Goal: Book appointment/travel/reservation: Book appointment/travel/reservation

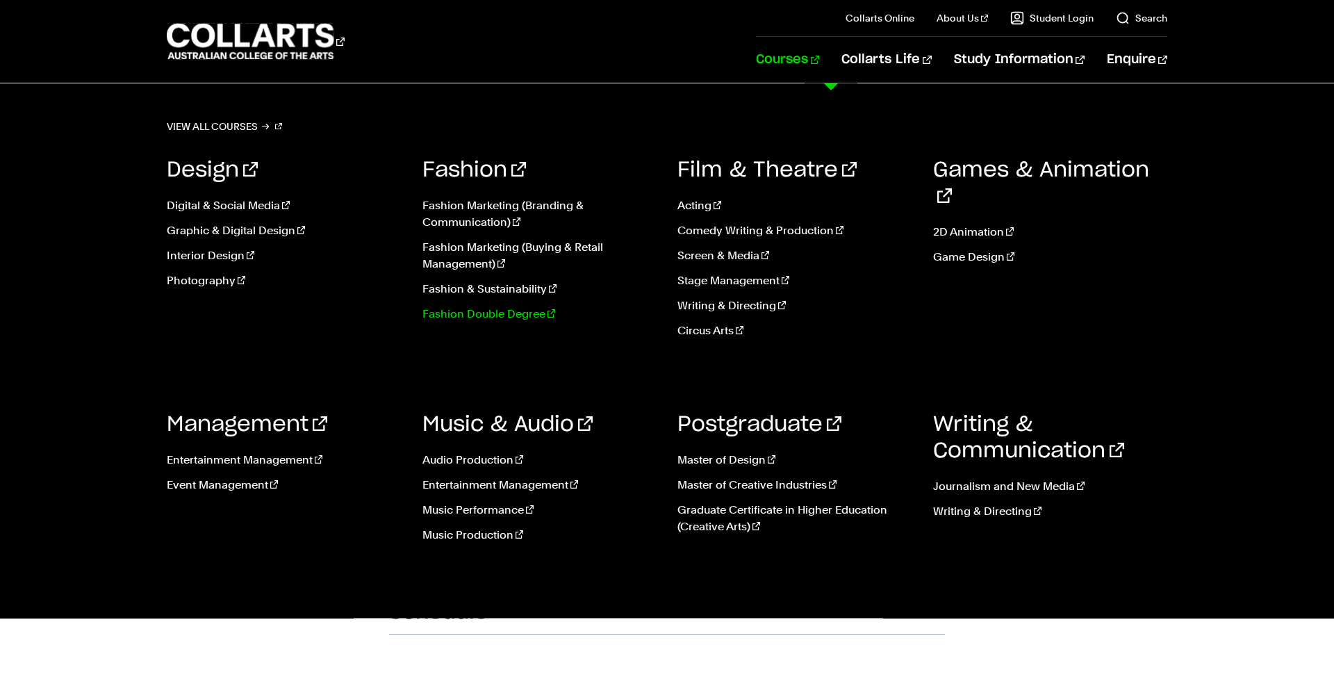
click at [492, 316] on link "Fashion Double Degree" at bounding box center [539, 314] width 235 height 17
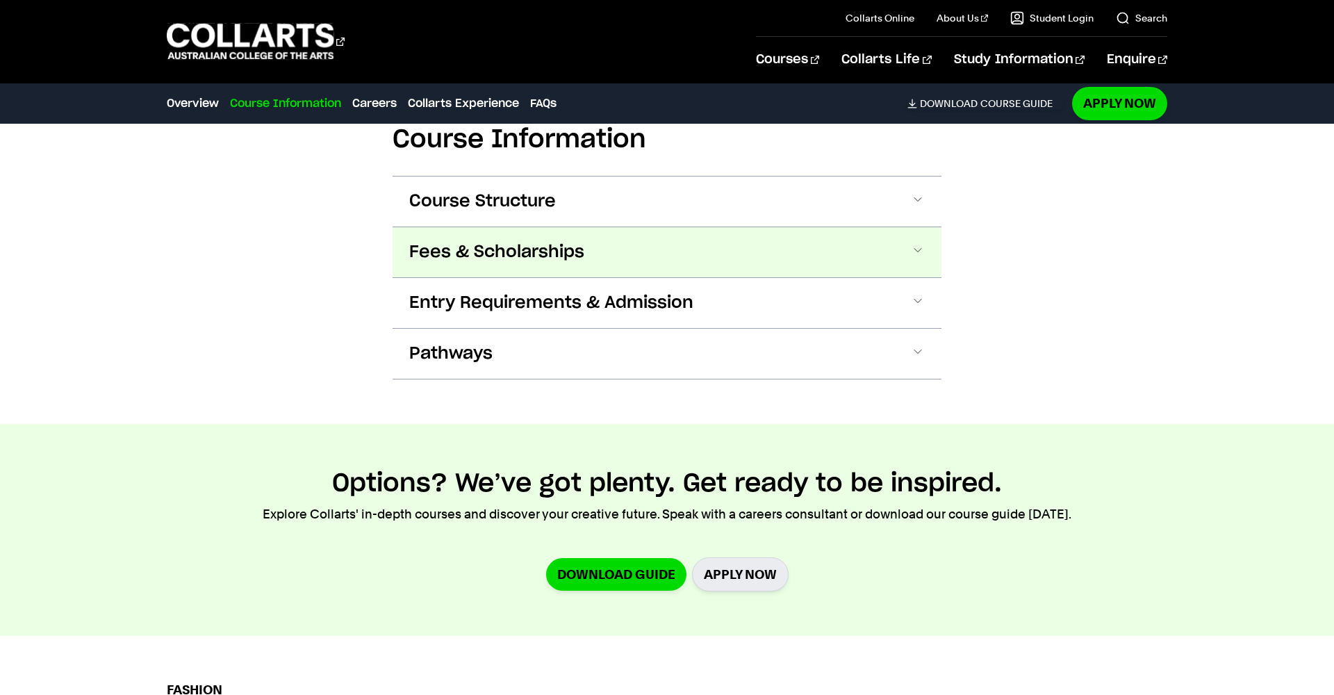
scroll to position [1476, 1]
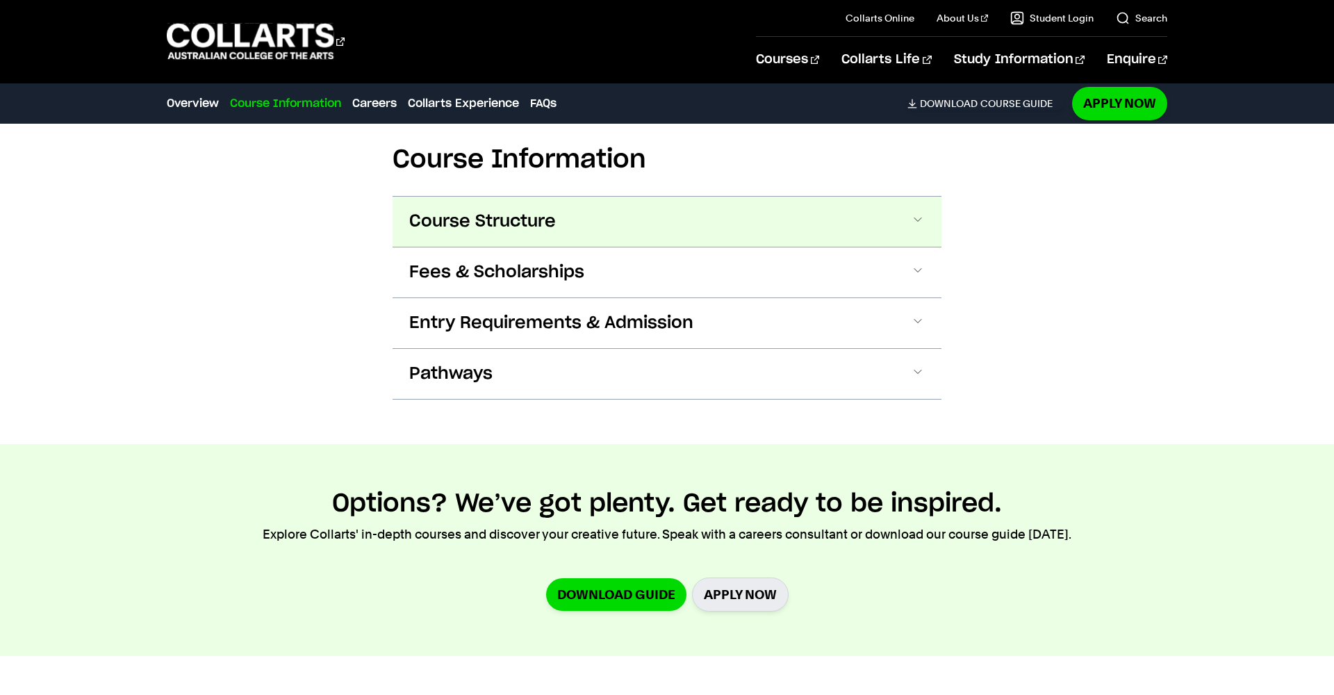
click at [486, 217] on span "Course Structure" at bounding box center [482, 222] width 147 height 22
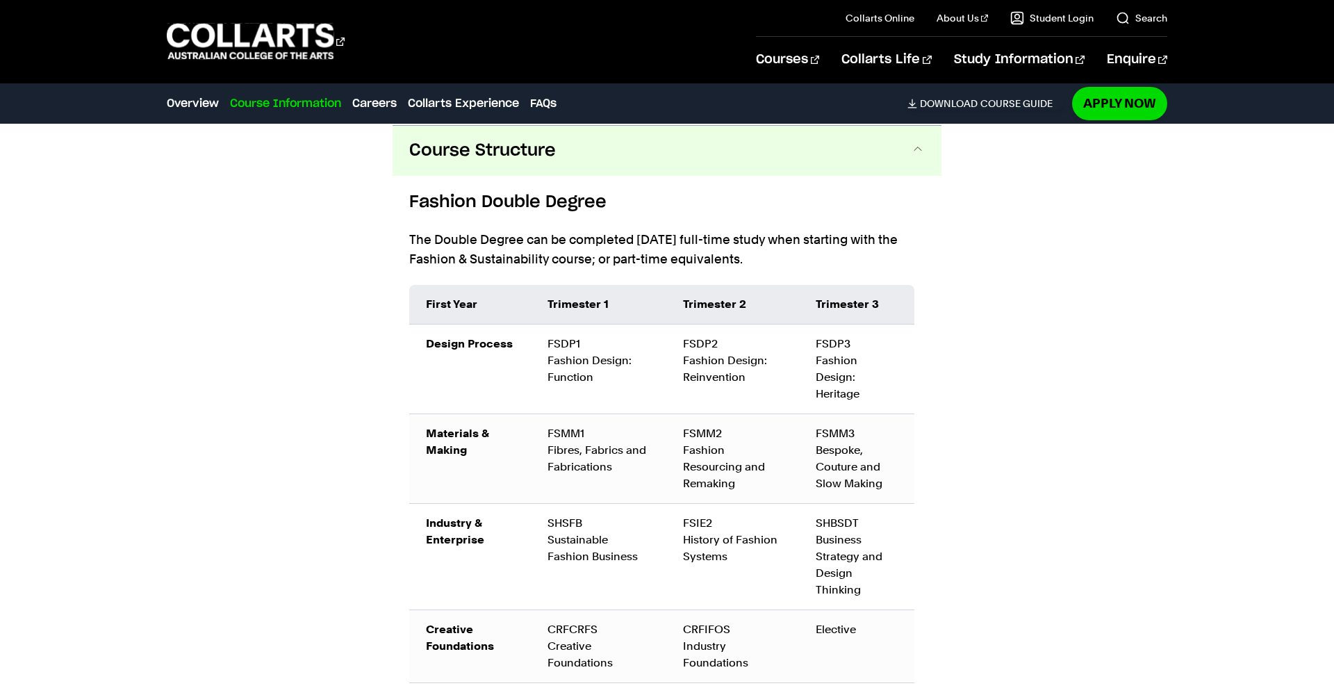
scroll to position [1527, 0]
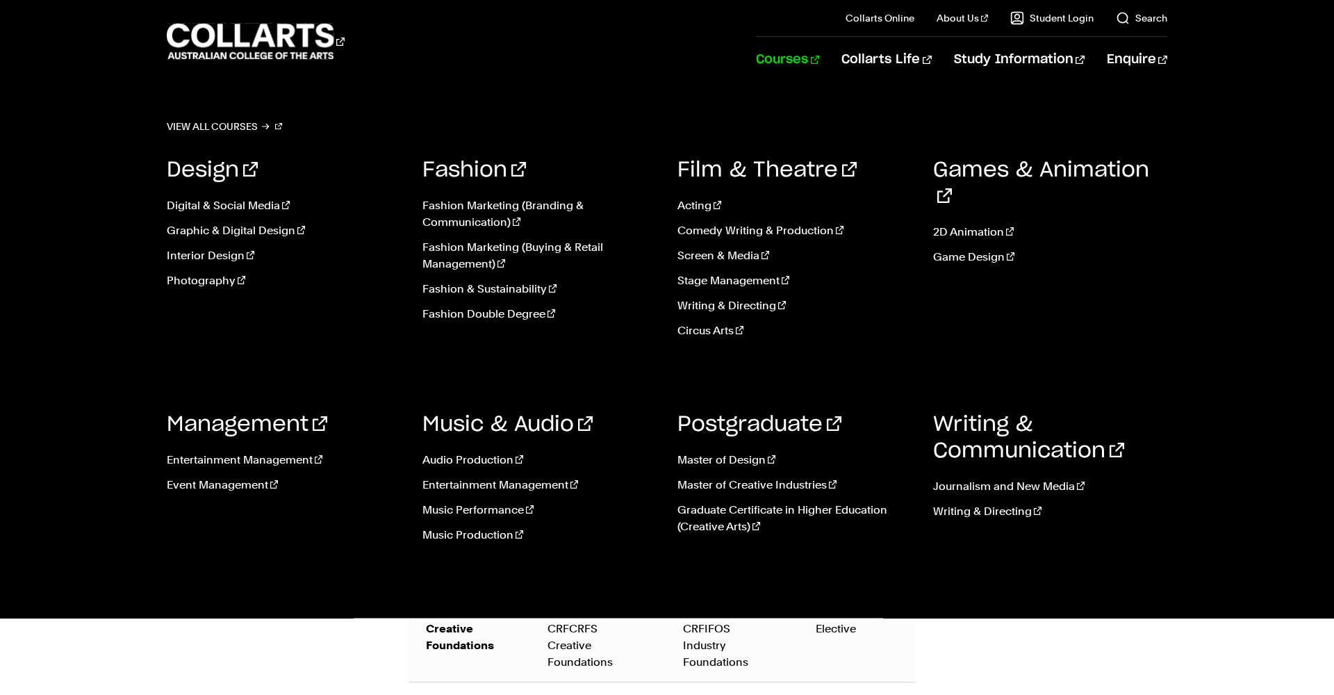
click at [835, 56] on div "Study 100% online" at bounding box center [892, 57] width 139 height 42
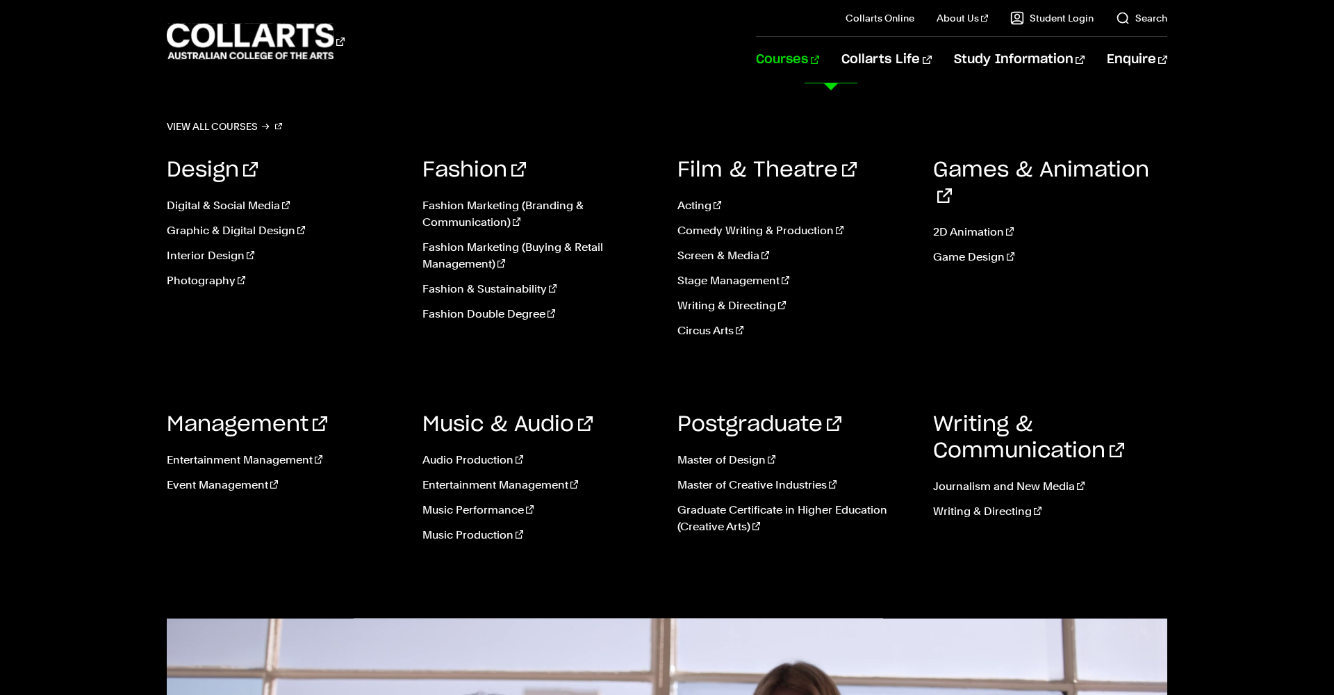
click at [819, 64] on link "Courses" at bounding box center [787, 60] width 63 height 46
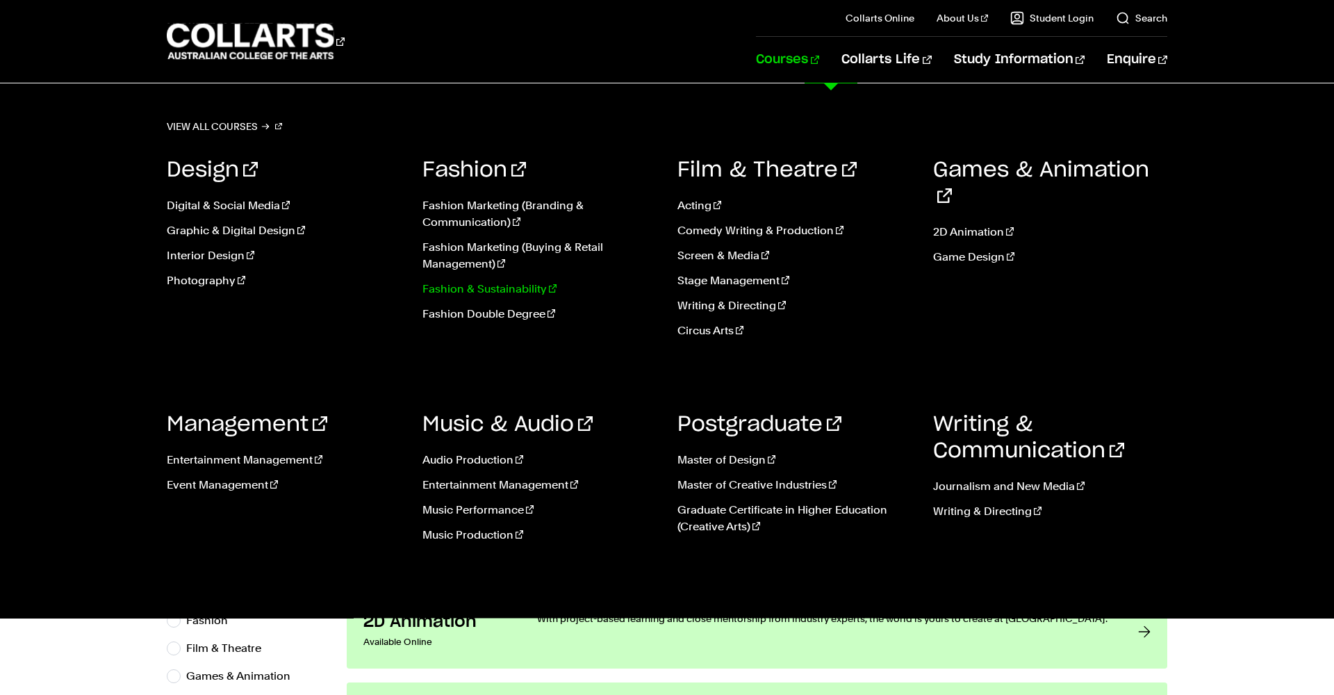
click at [474, 290] on link "Fashion & Sustainability" at bounding box center [539, 289] width 235 height 17
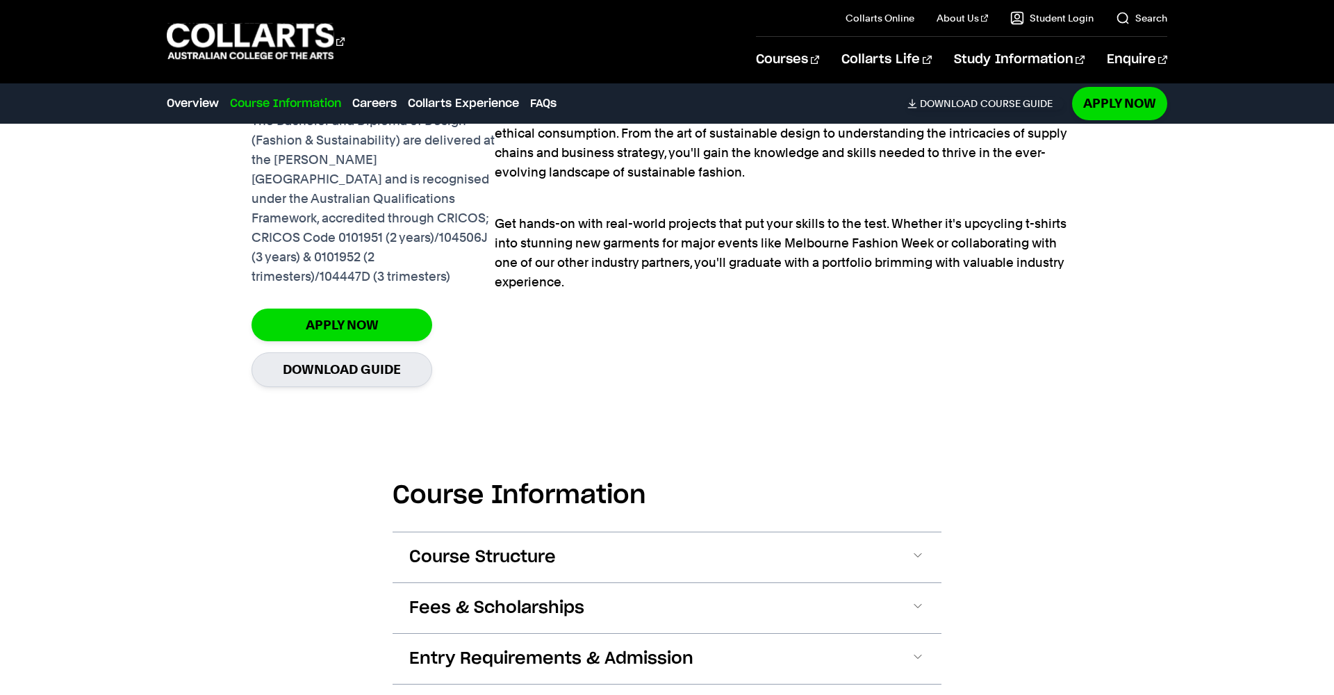
scroll to position [1355, 0]
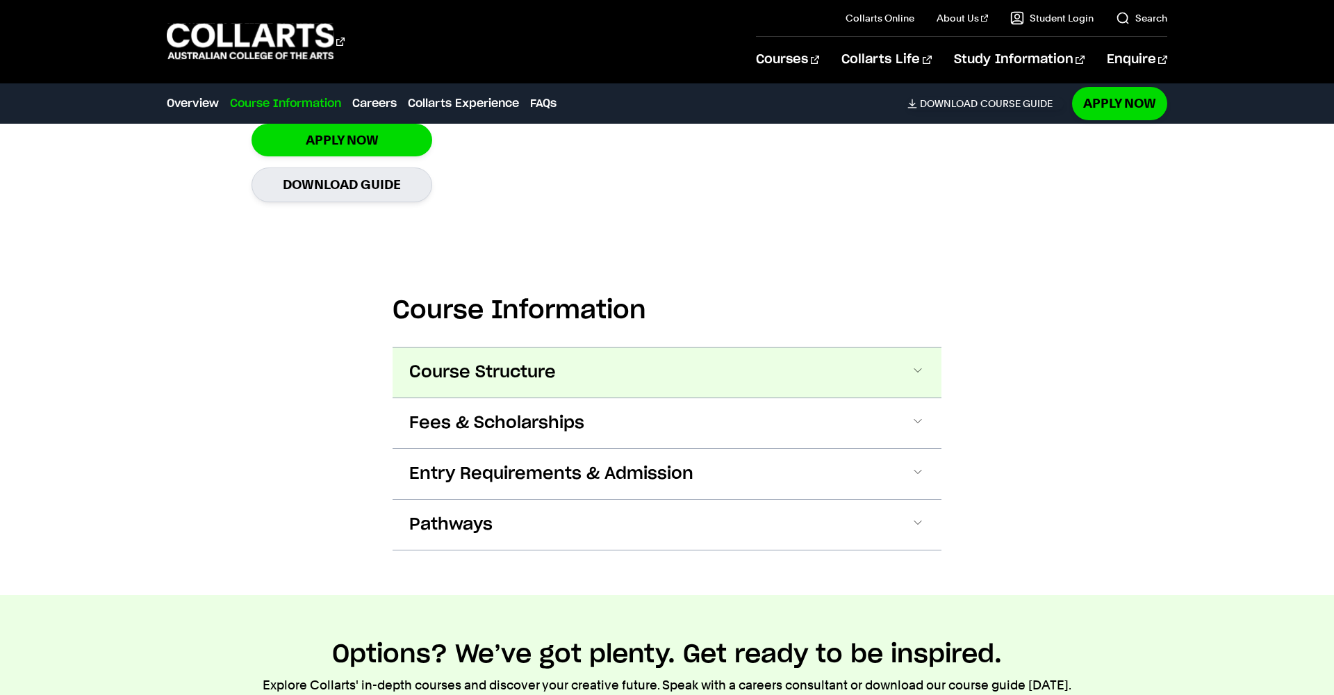
click at [531, 361] on span "Course Structure" at bounding box center [482, 372] width 147 height 22
click at [525, 361] on span "Course Structure" at bounding box center [482, 372] width 147 height 22
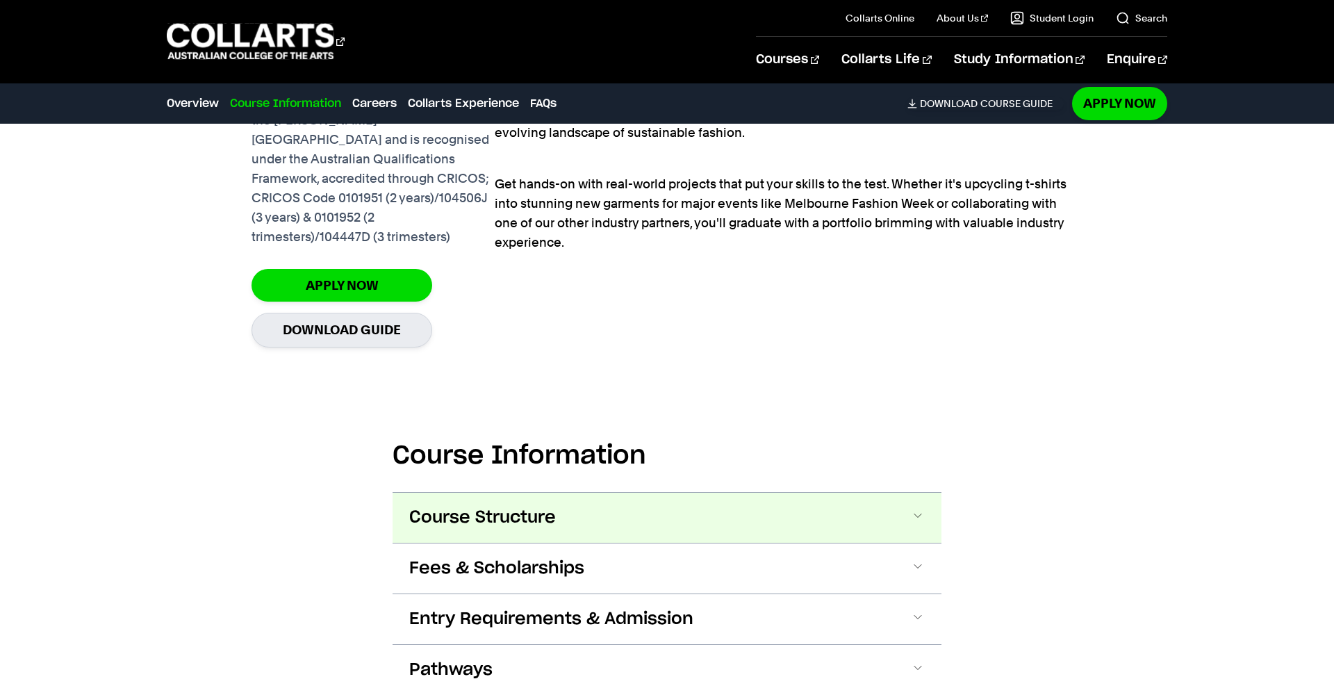
scroll to position [1265, 0]
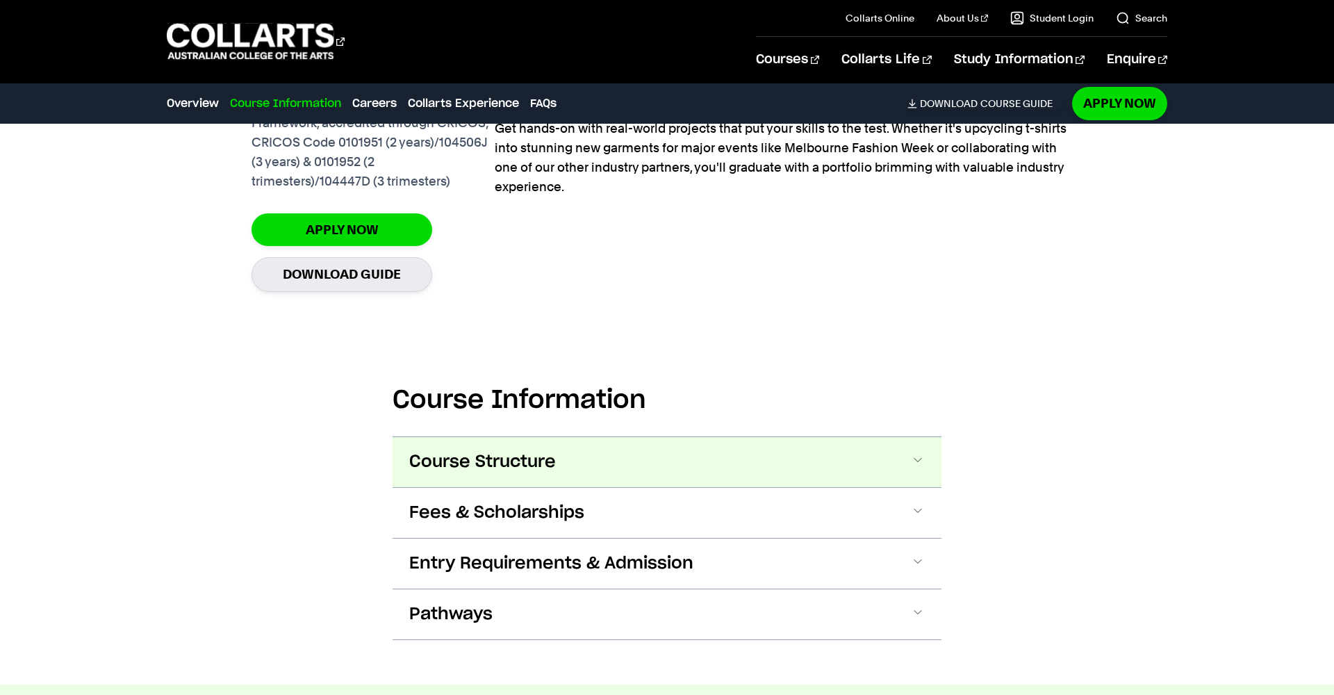
drag, startPoint x: 529, startPoint y: 441, endPoint x: 533, endPoint y: 450, distance: 9.0
click at [529, 451] on span "Course Structure" at bounding box center [482, 462] width 147 height 22
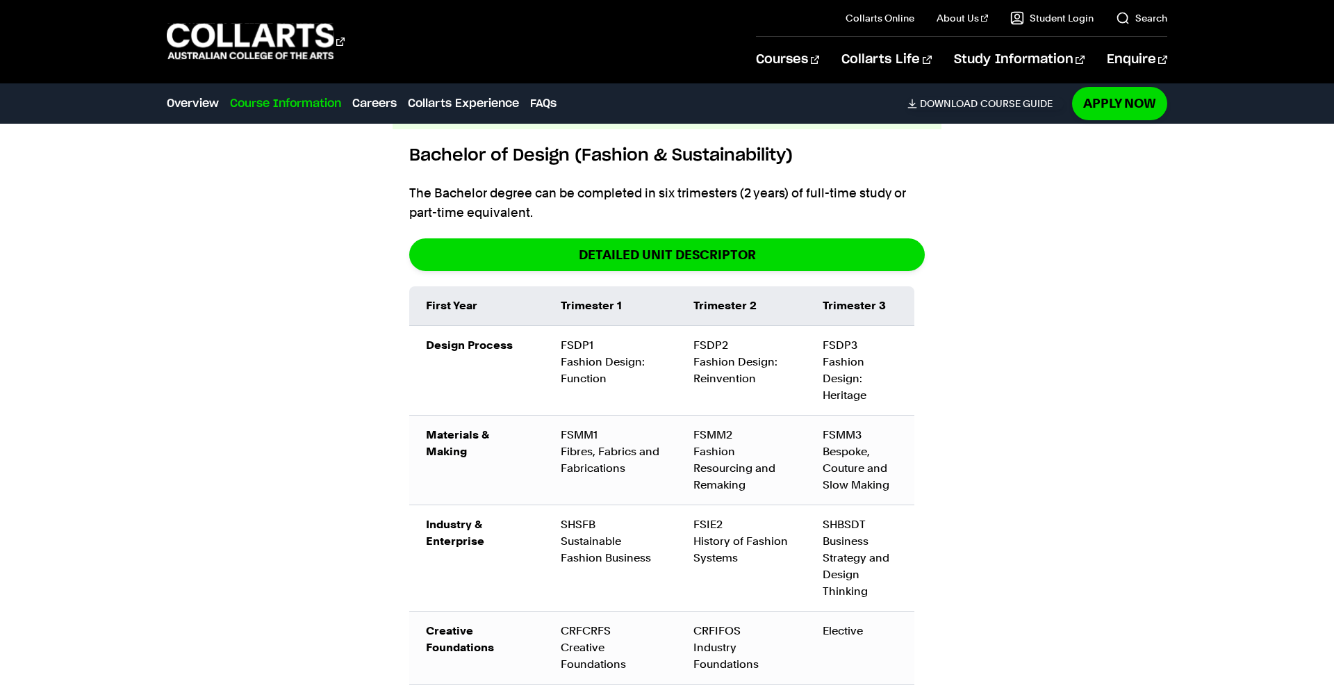
scroll to position [1624, 0]
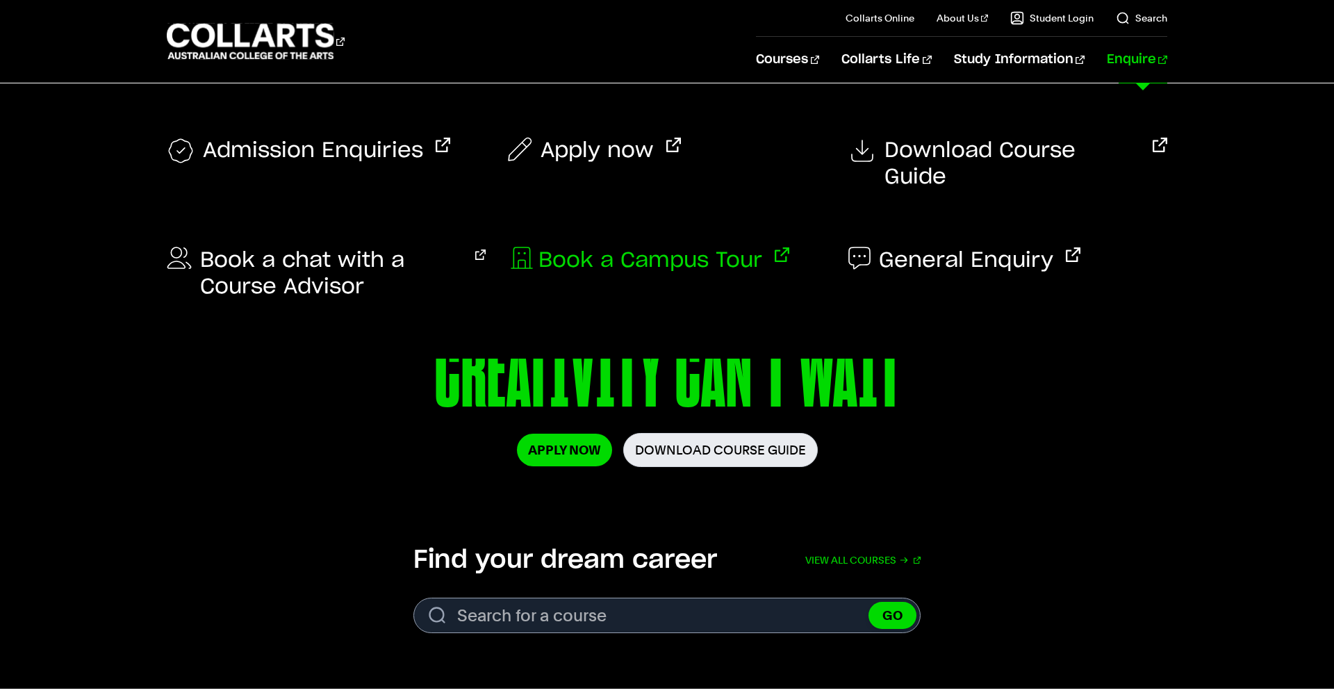
click at [643, 247] on span "Book a Campus Tour" at bounding box center [650, 260] width 224 height 26
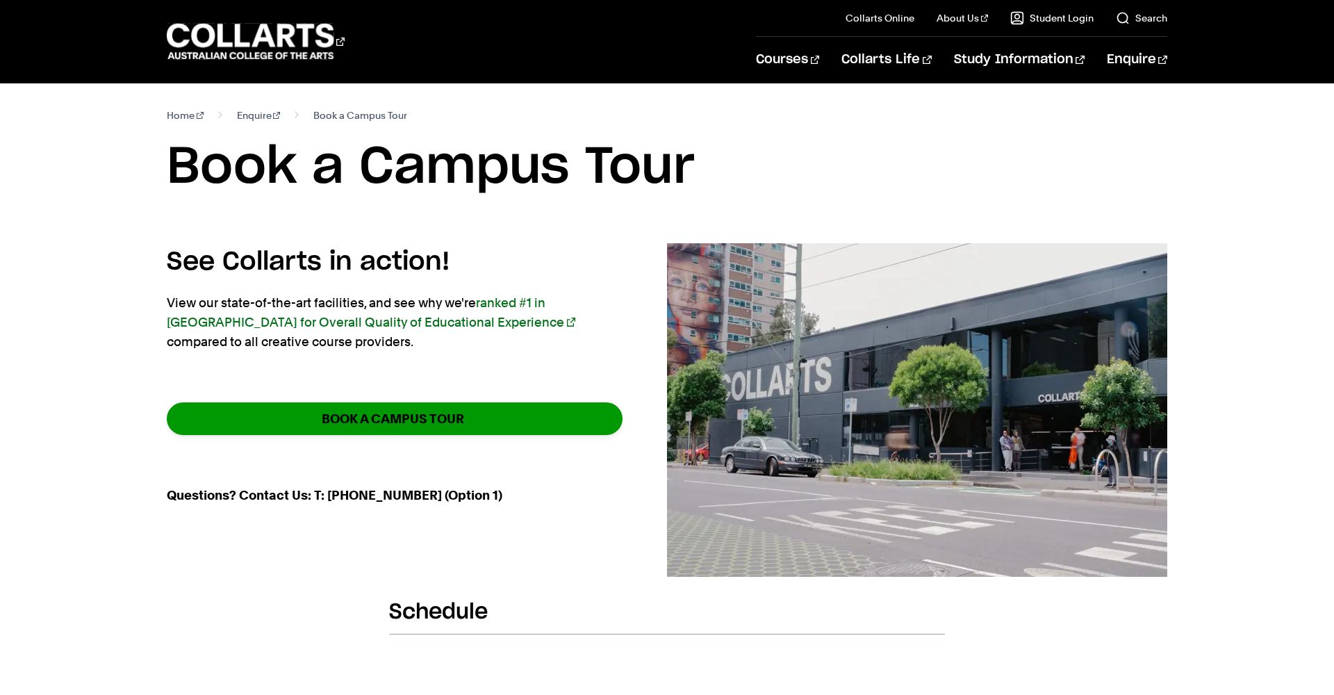
drag, startPoint x: 447, startPoint y: 421, endPoint x: 438, endPoint y: 411, distance: 13.8
click at [446, 420] on strong "BOOK A CAMPUS TOUR" at bounding box center [393, 419] width 142 height 16
